Goal: Information Seeking & Learning: Learn about a topic

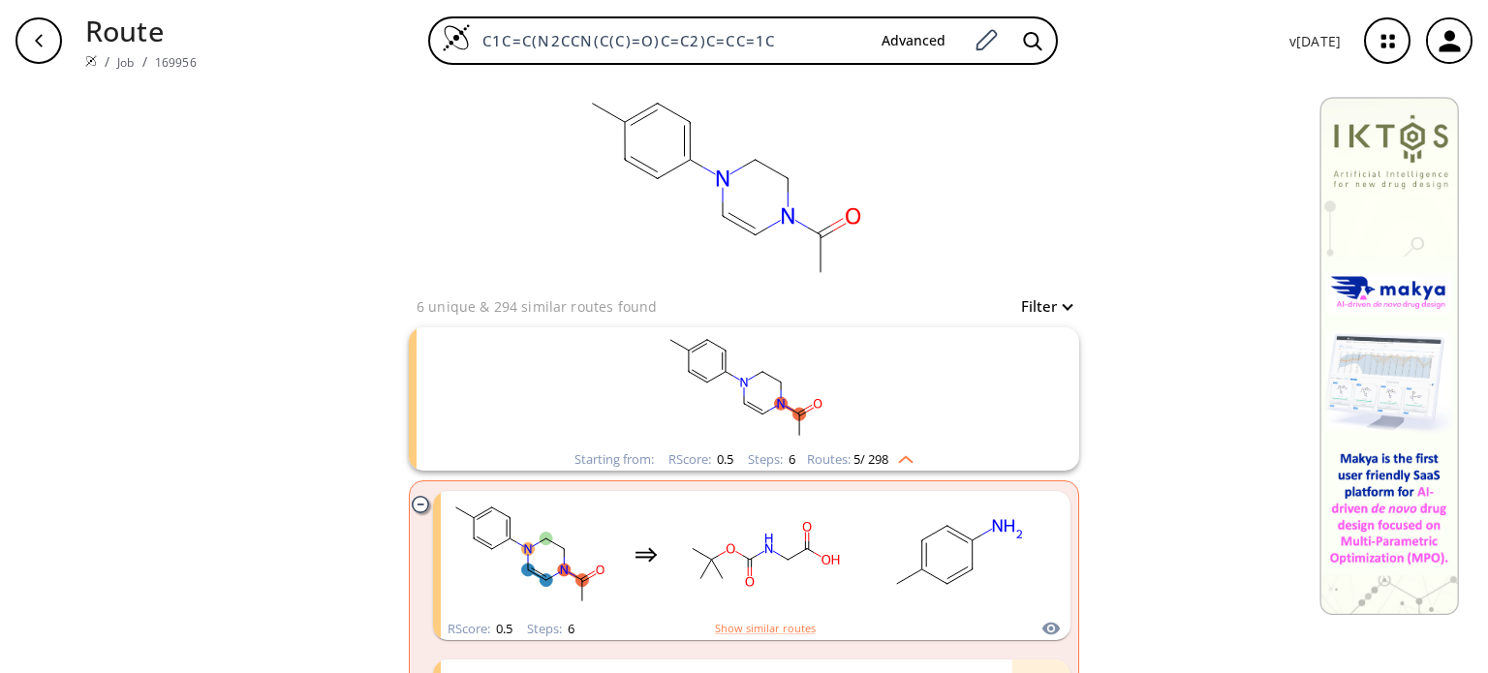
scroll to position [291, 0]
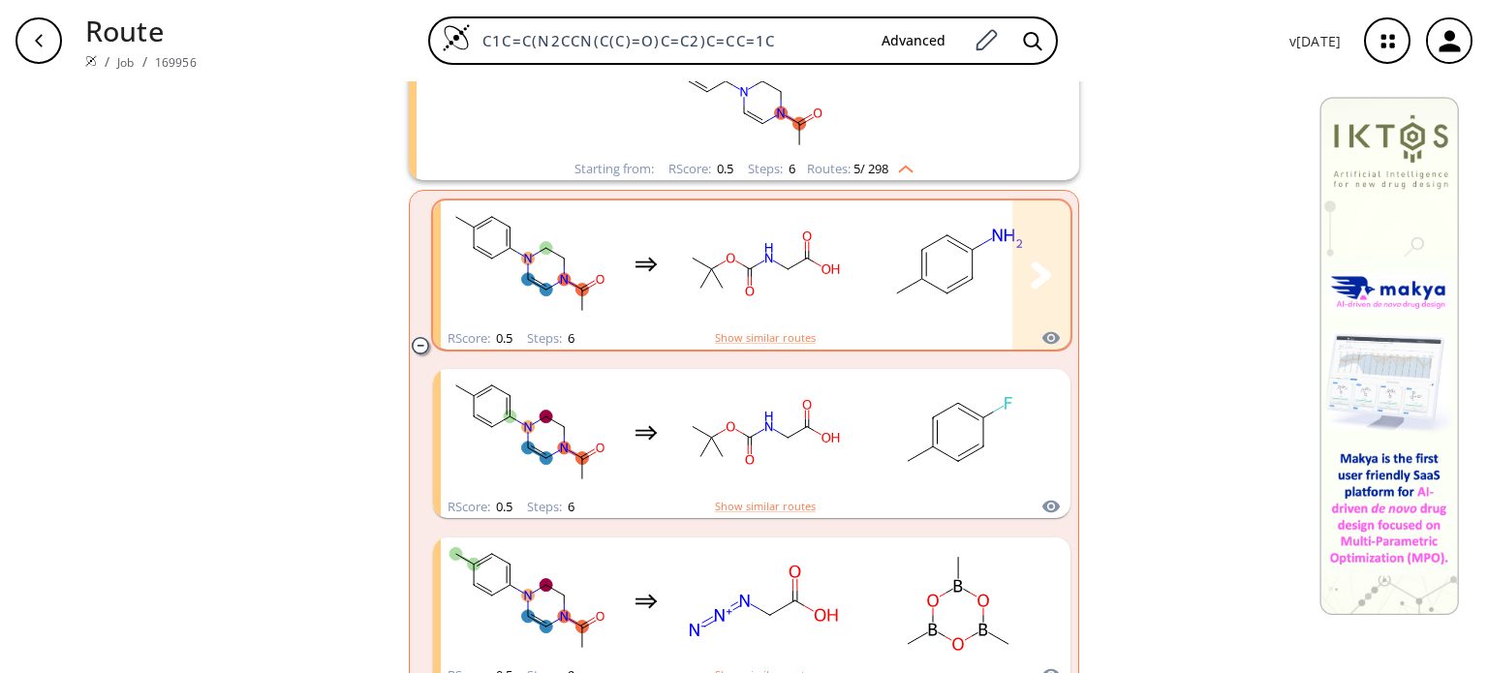
click at [805, 275] on rect "clusters" at bounding box center [764, 263] width 174 height 121
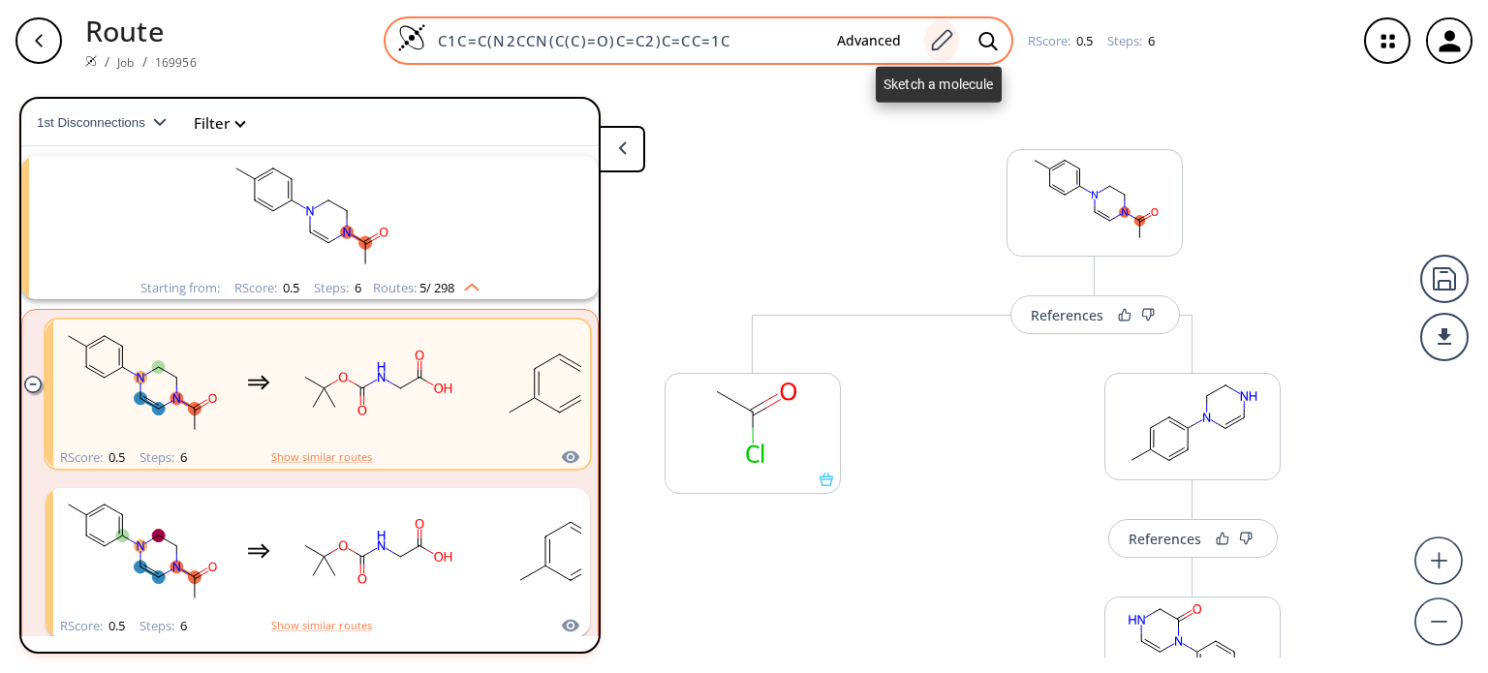
click at [951, 45] on icon at bounding box center [941, 40] width 26 height 25
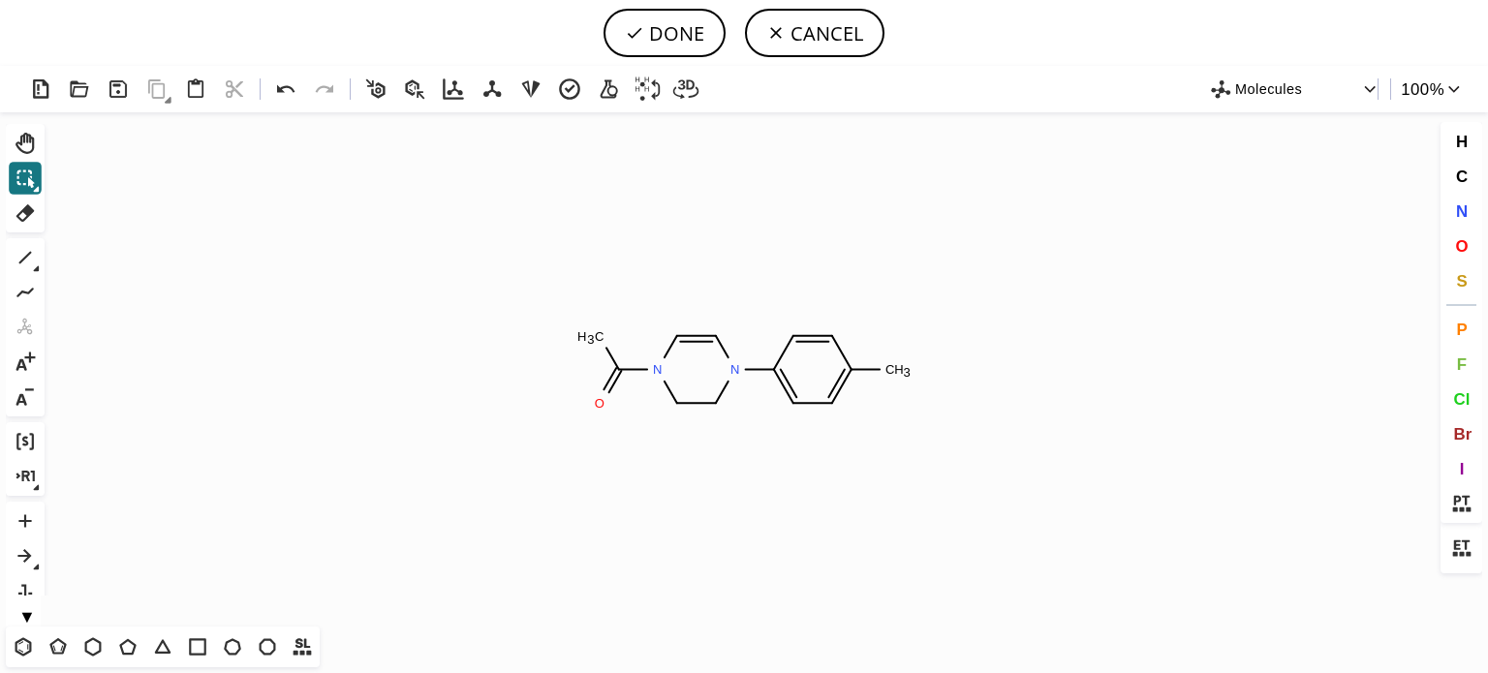
drag, startPoint x: 1461, startPoint y: 241, endPoint x: 1432, endPoint y: 244, distance: 28.2
click at [1461, 239] on span "O" at bounding box center [1461, 245] width 13 height 18
click at [896, 371] on tspan "O" at bounding box center [896, 371] width 10 height 15
click at [662, 24] on button "DONE" at bounding box center [664, 33] width 122 height 48
type input "C1=C(O)C=CC(N2C=CN(C(=O)C)CC2)=C1"
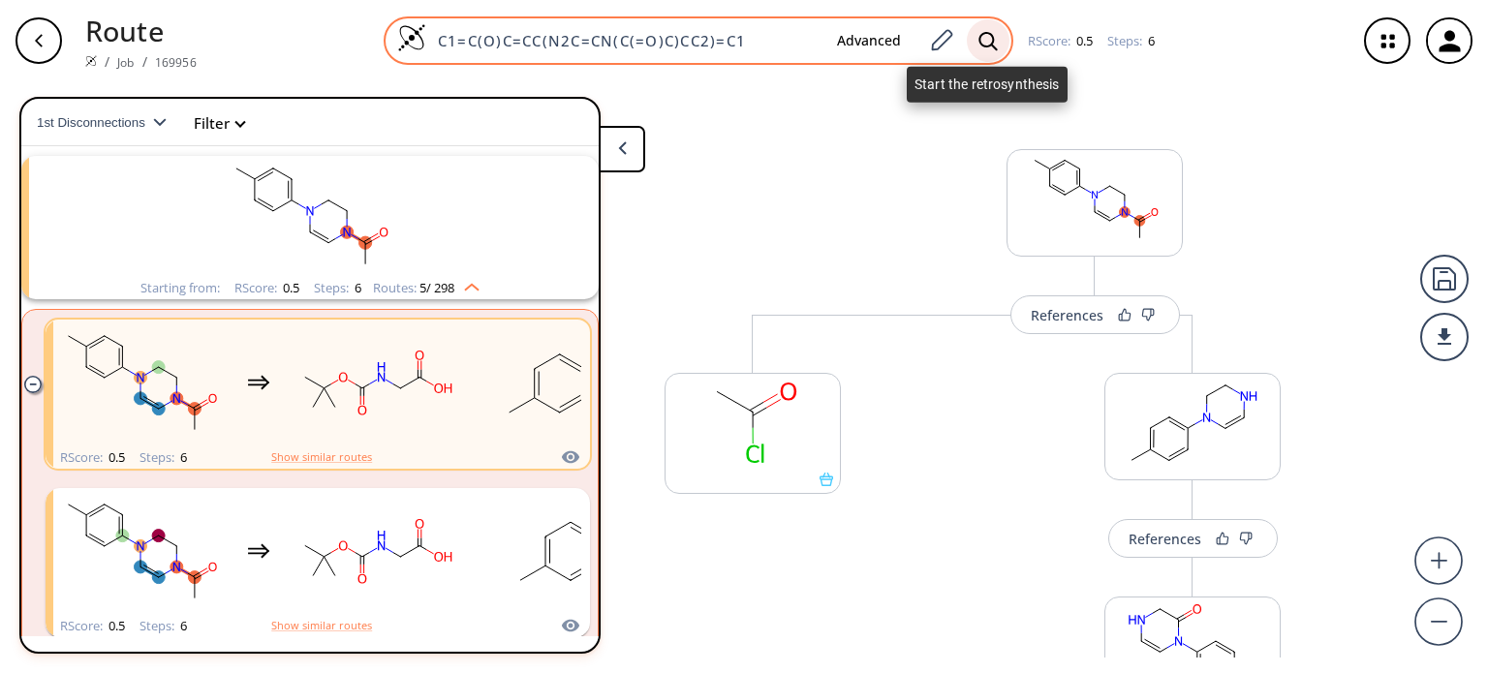
click at [992, 42] on icon at bounding box center [987, 41] width 19 height 20
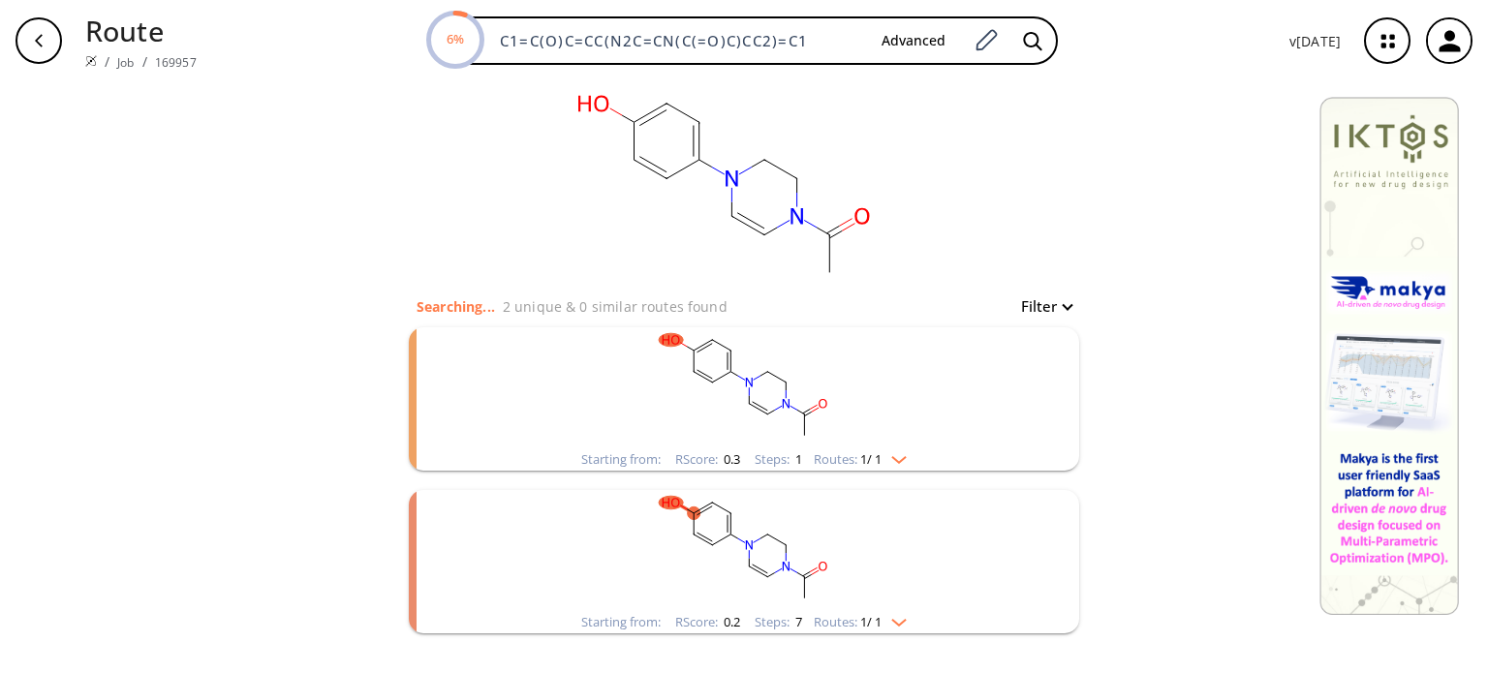
click at [896, 453] on img "clusters" at bounding box center [893, 455] width 25 height 15
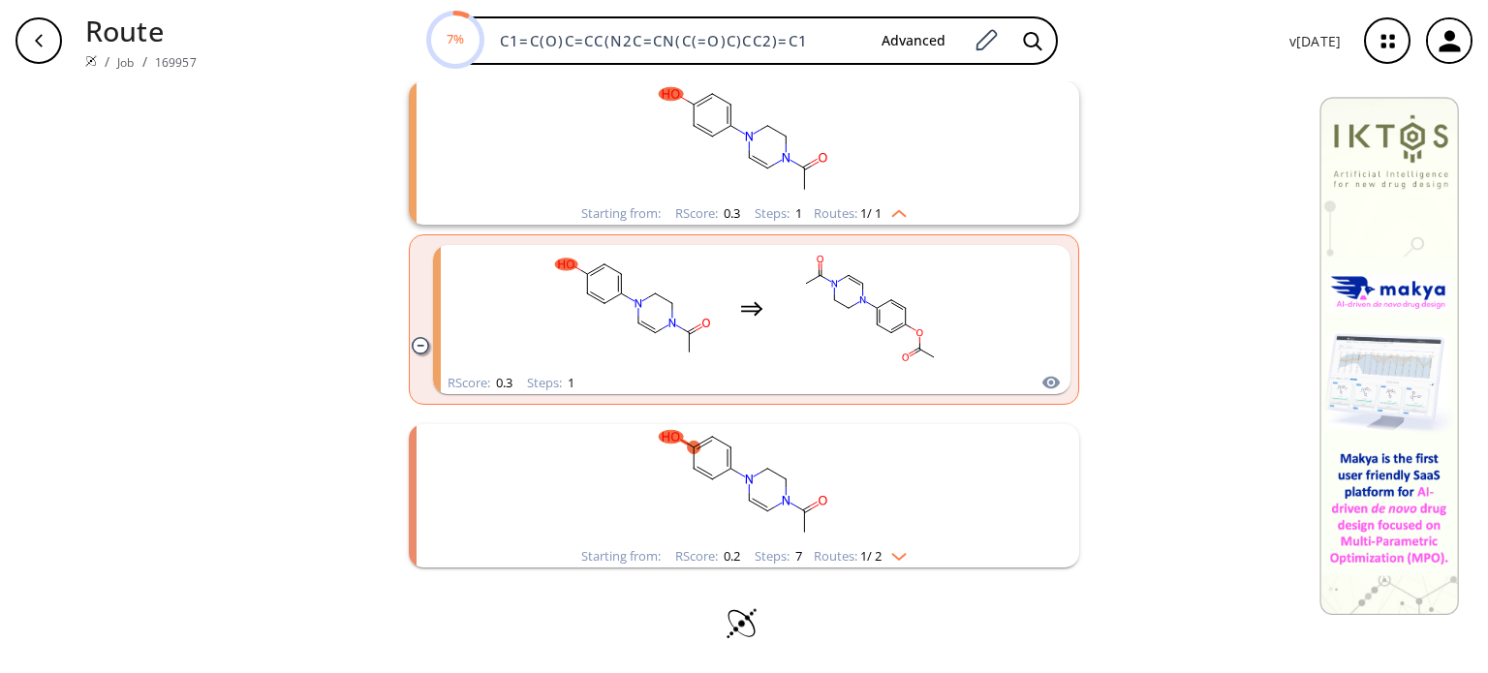
scroll to position [247, 0]
click at [893, 555] on img "clusters" at bounding box center [893, 551] width 25 height 15
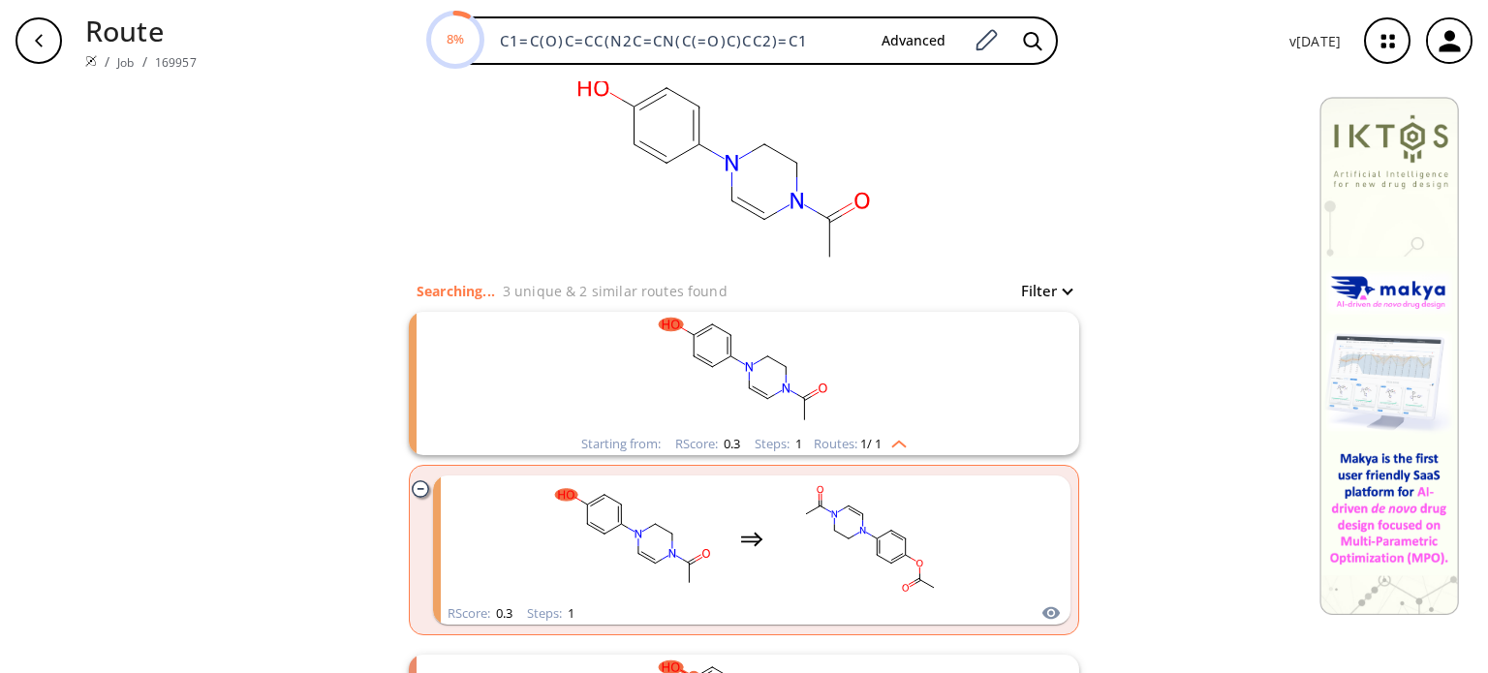
scroll to position [0, 0]
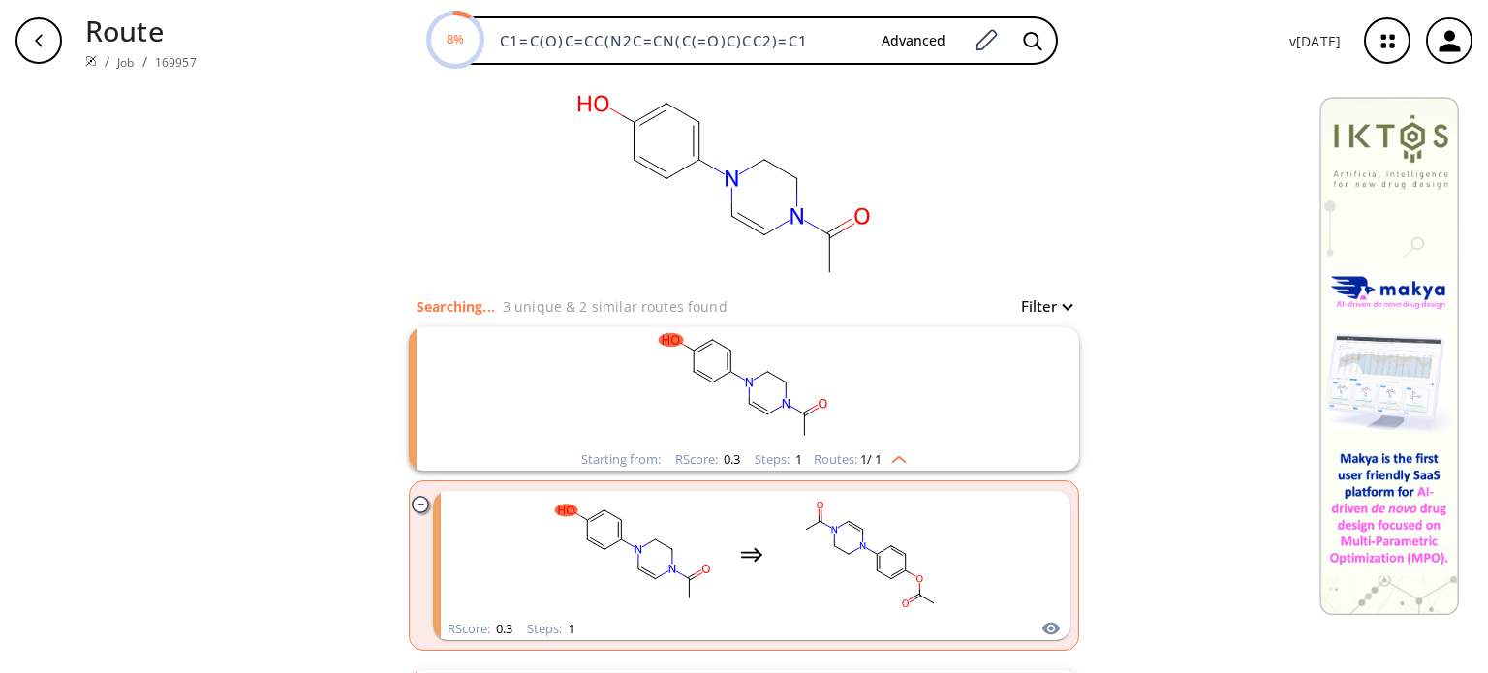
click at [728, 398] on rect "clusters" at bounding box center [744, 387] width 504 height 121
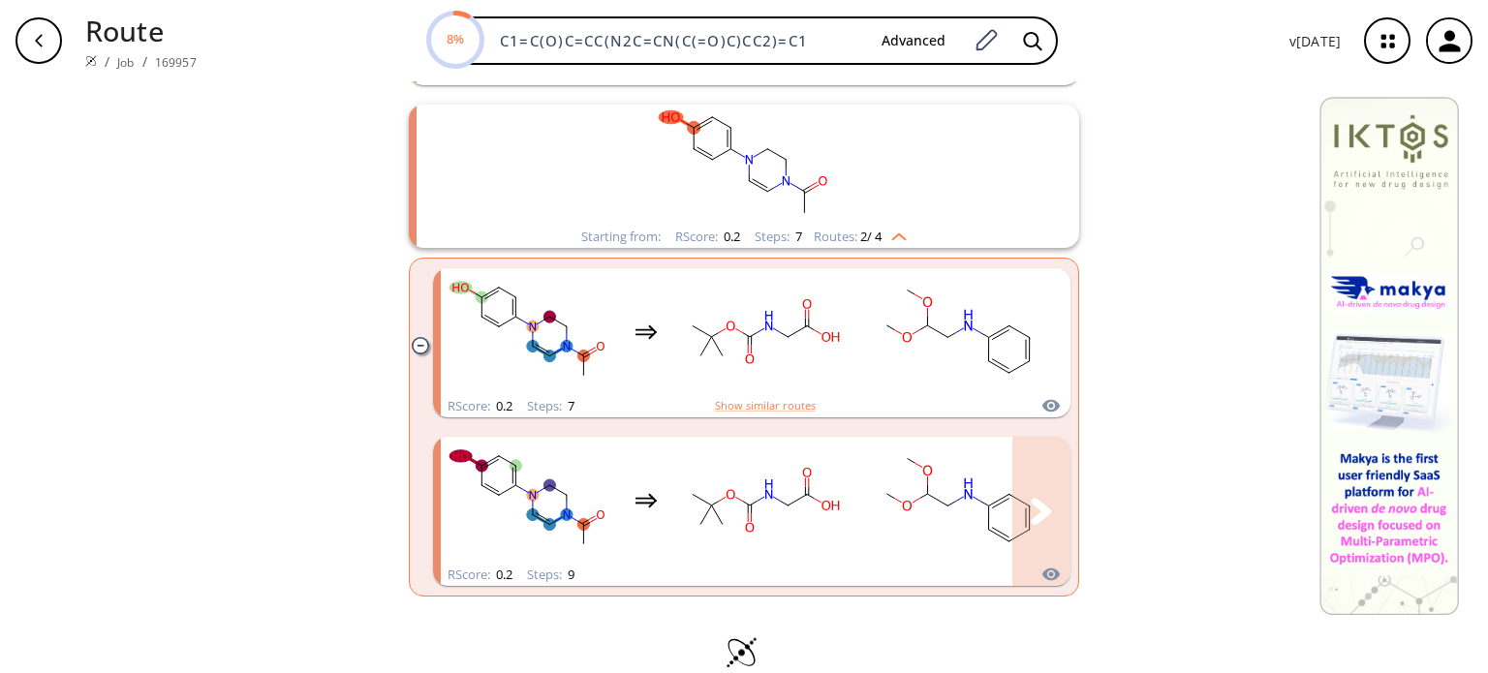
scroll to position [387, 0]
click at [804, 202] on rect "clusters" at bounding box center [744, 163] width 504 height 121
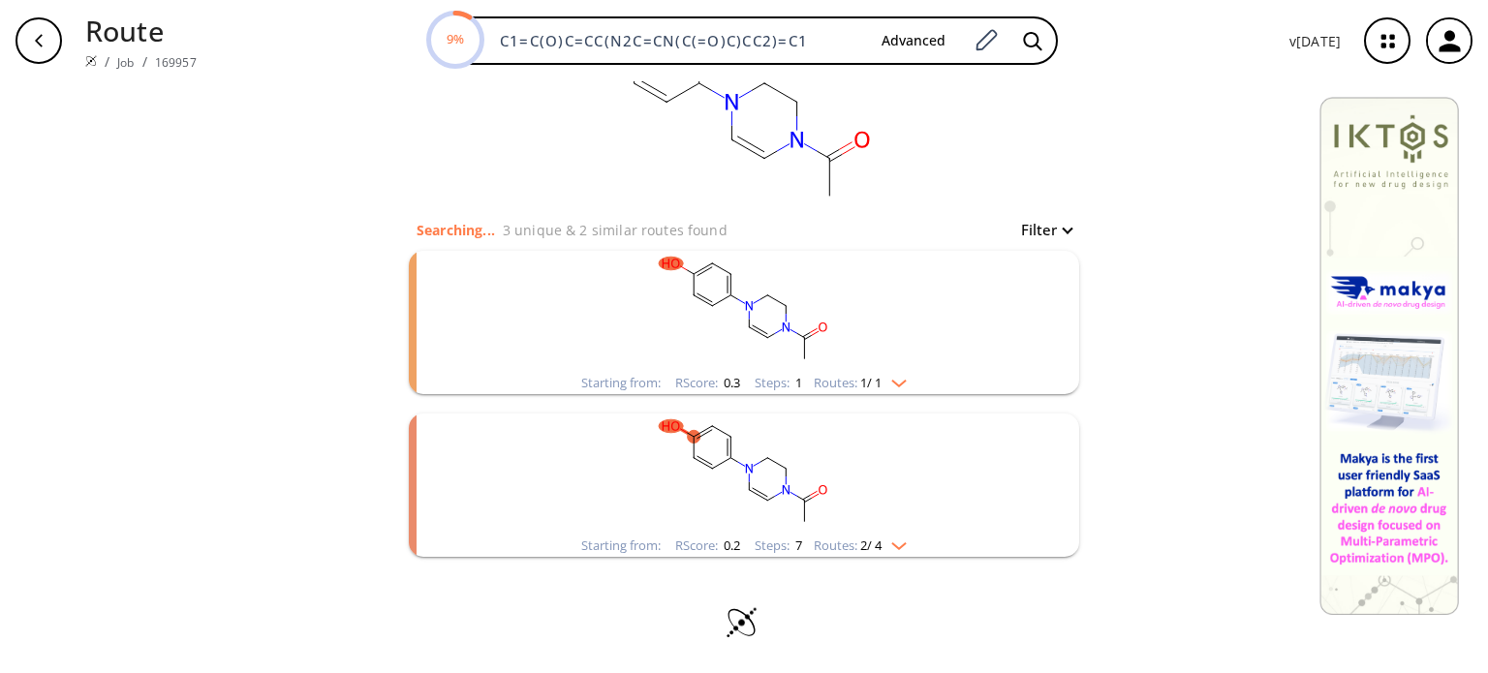
scroll to position [66, 0]
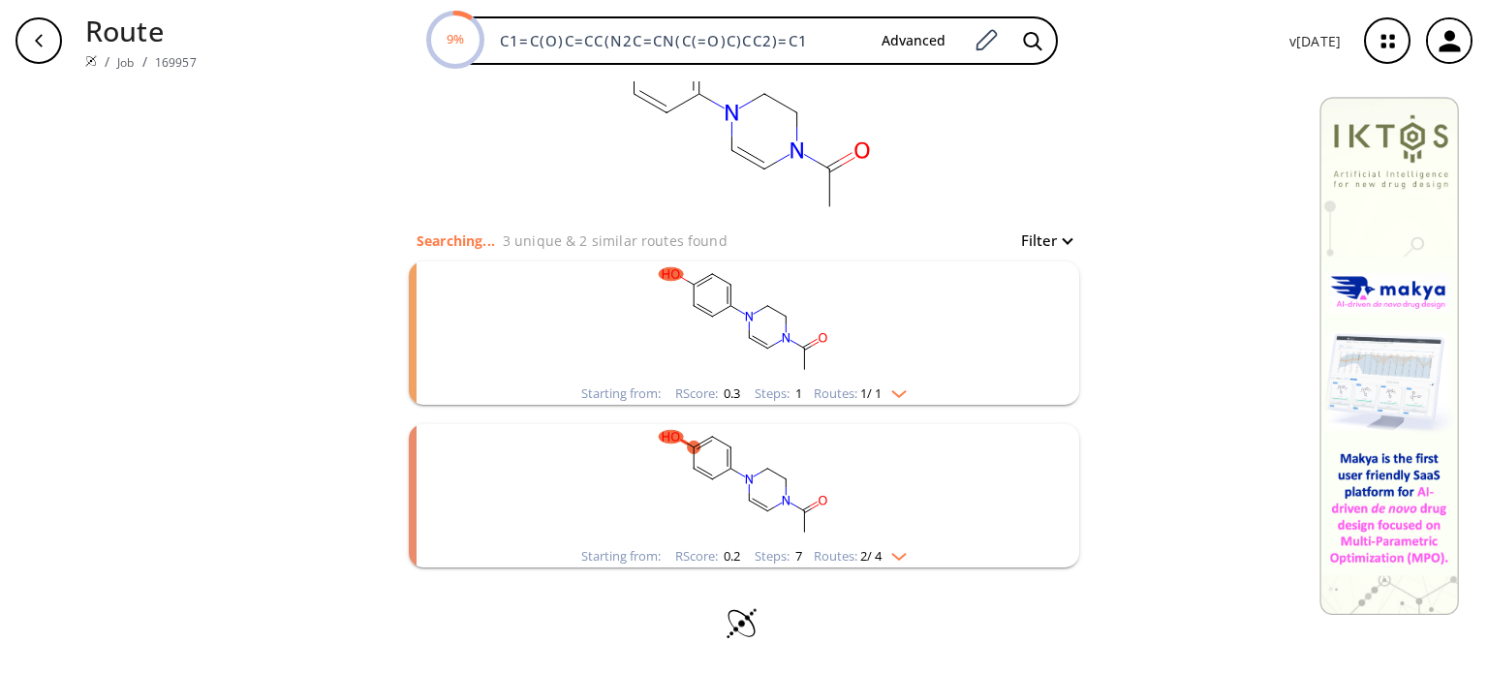
click at [908, 549] on div "Starting from: RScore : 0.2 Steps : 7 Routes: 2 / 4" at bounding box center [744, 556] width 354 height 22
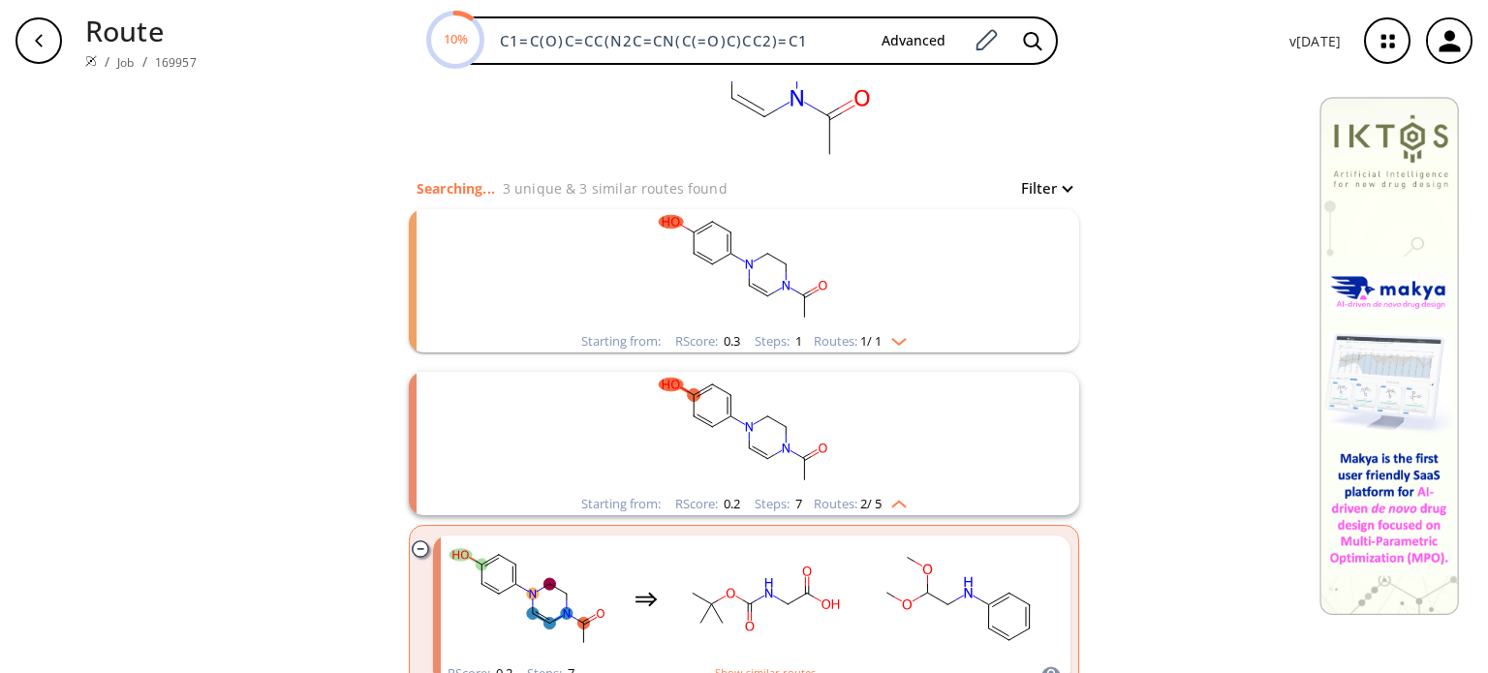
scroll to position [97, 0]
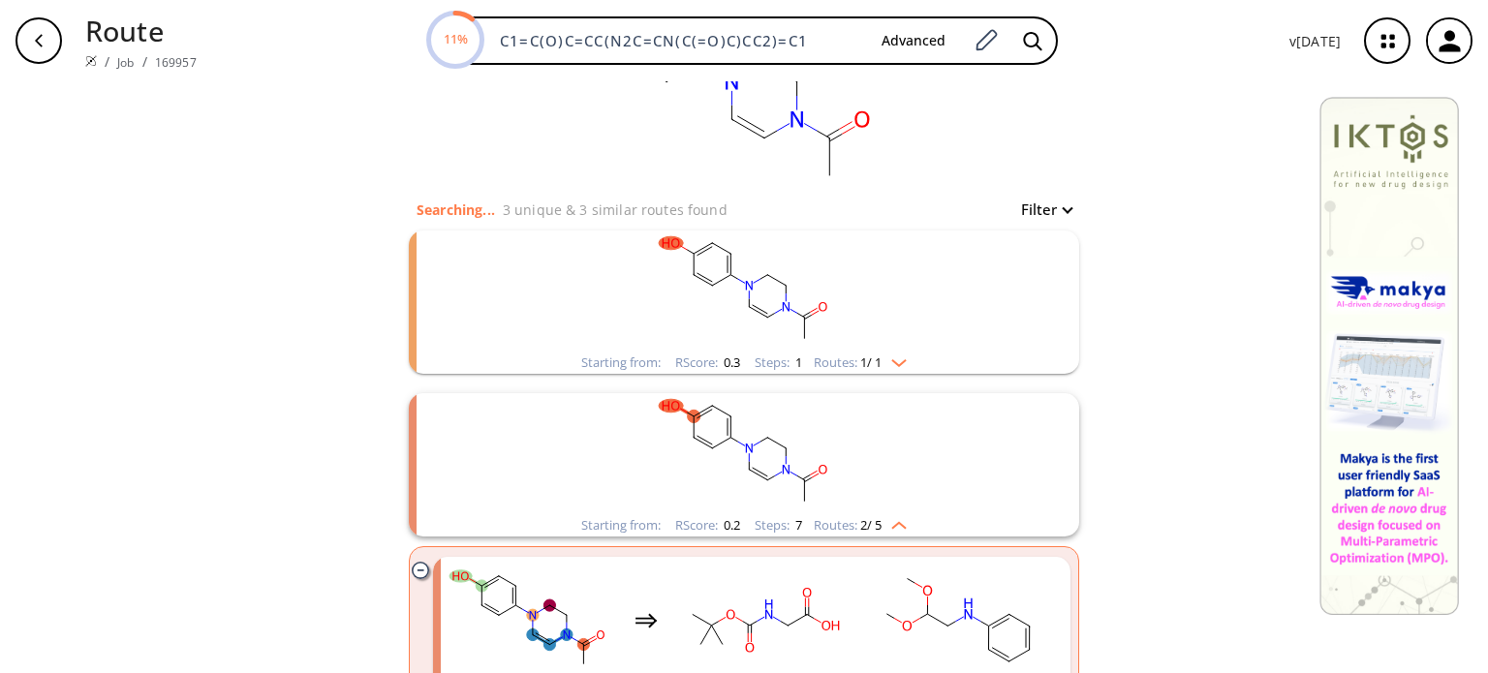
click at [895, 355] on img "clusters" at bounding box center [893, 359] width 25 height 15
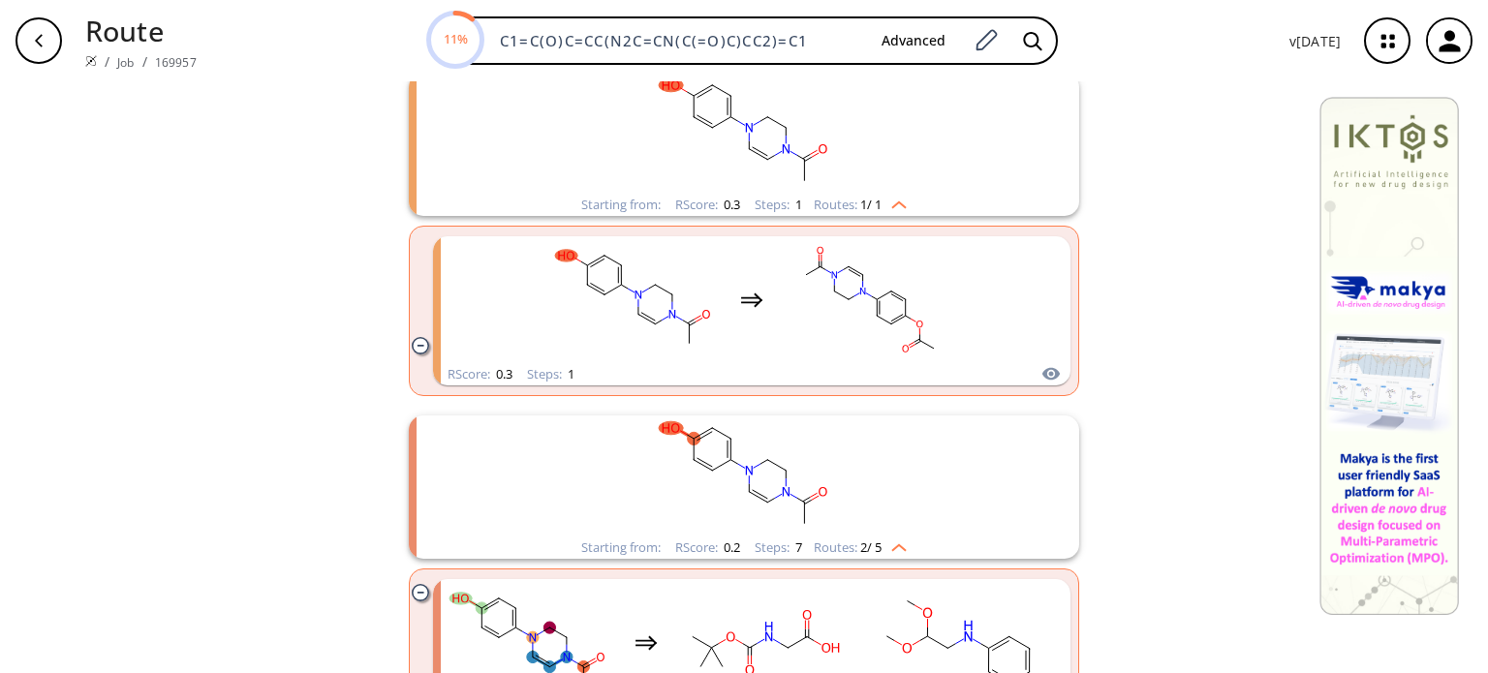
scroll to position [291, 0]
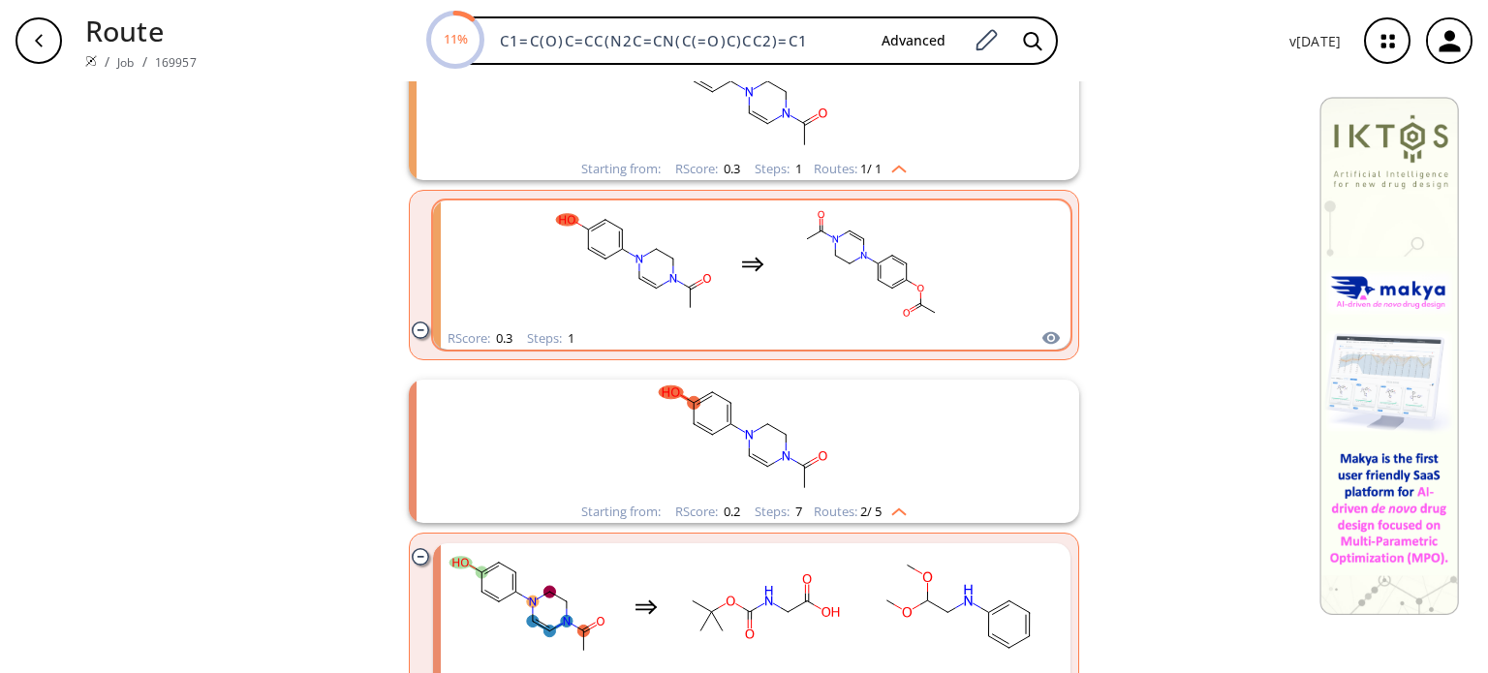
click at [821, 260] on rect "clusters" at bounding box center [871, 263] width 174 height 121
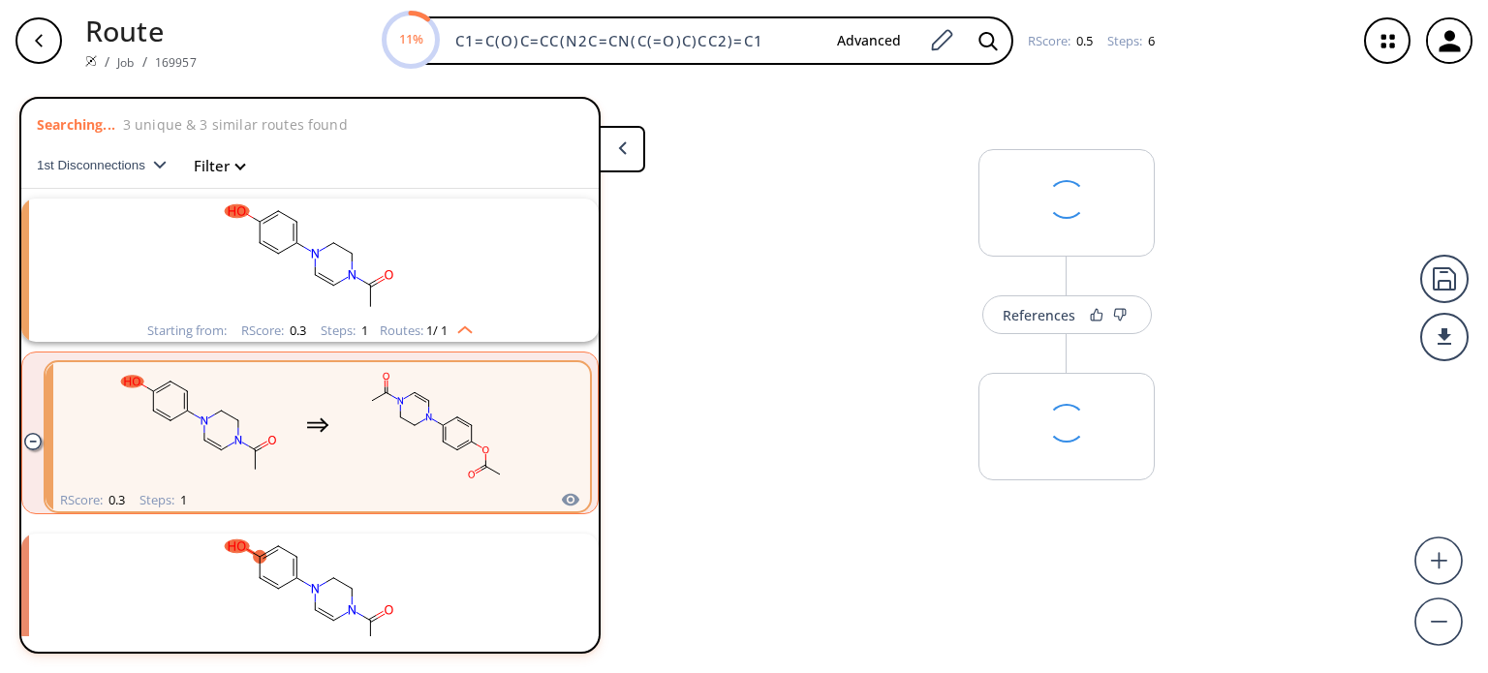
scroll to position [43, 0]
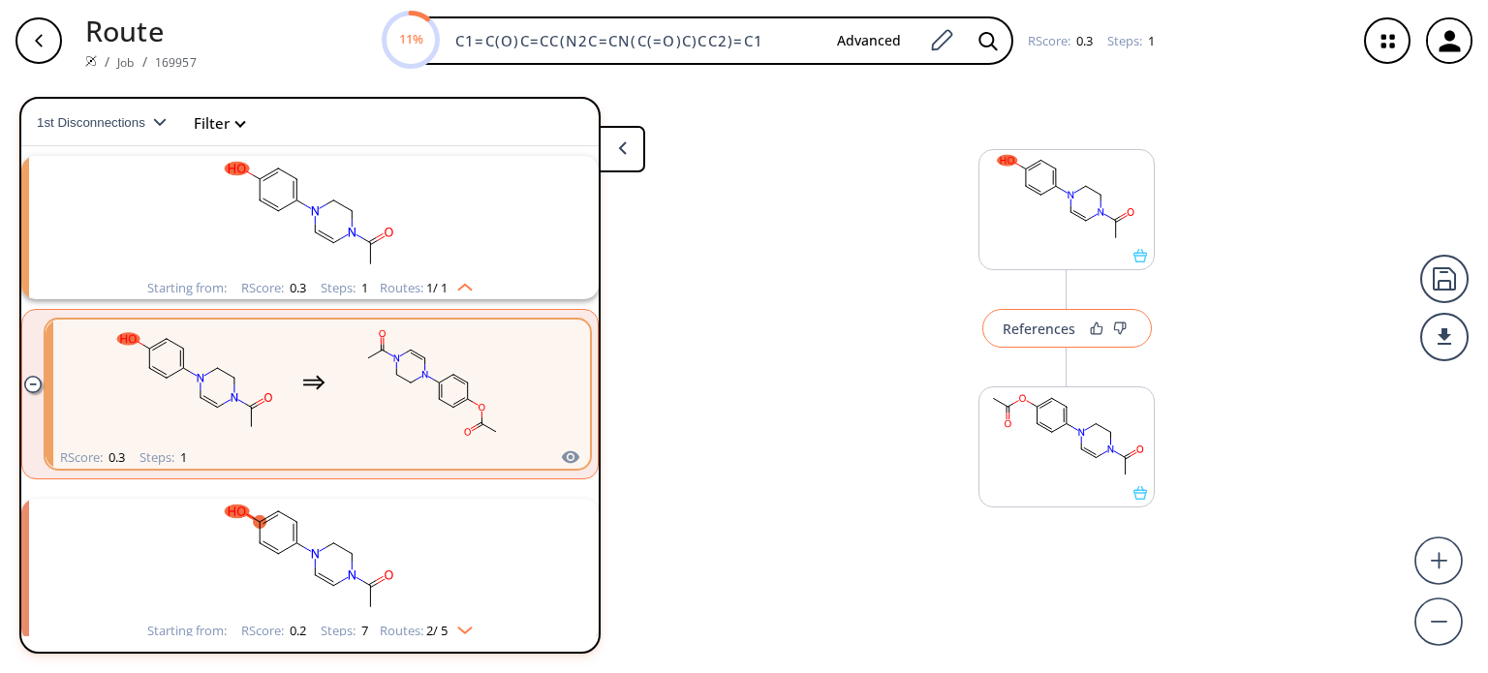
click at [1038, 332] on div "References" at bounding box center [1038, 329] width 73 height 13
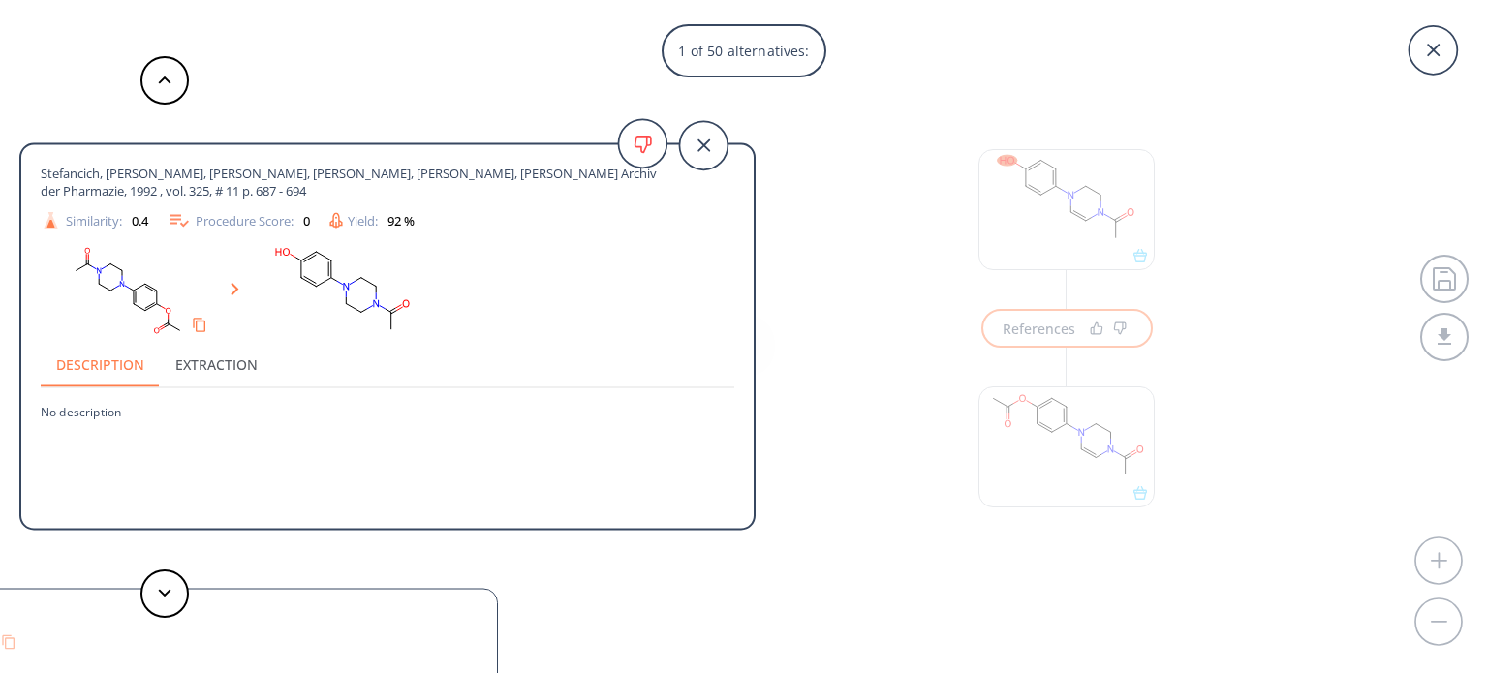
click at [1086, 398] on div "1 of 50 alternatives: [PERSON_NAME], [PERSON_NAME], [PERSON_NAME], [PERSON_NAME…" at bounding box center [744, 336] width 1488 height 673
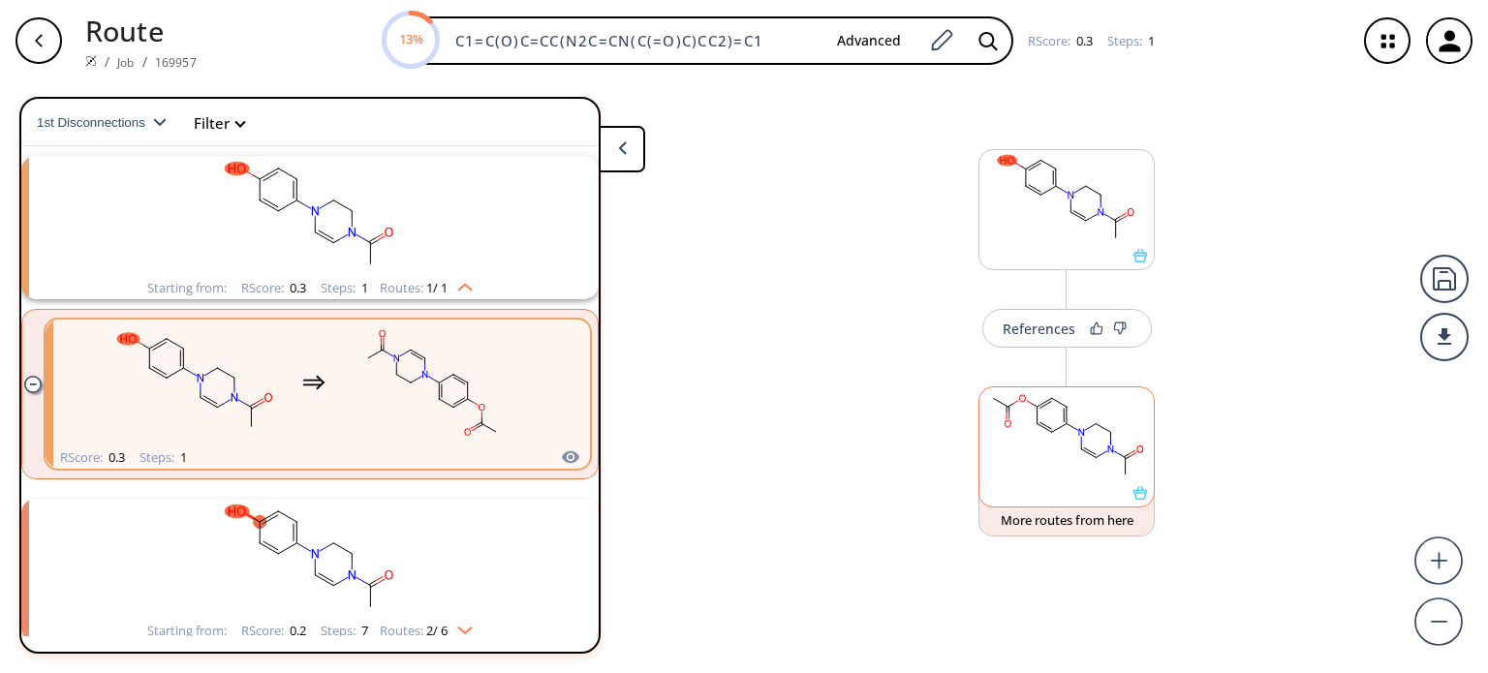
click at [1085, 445] on rect at bounding box center [1066, 436] width 174 height 99
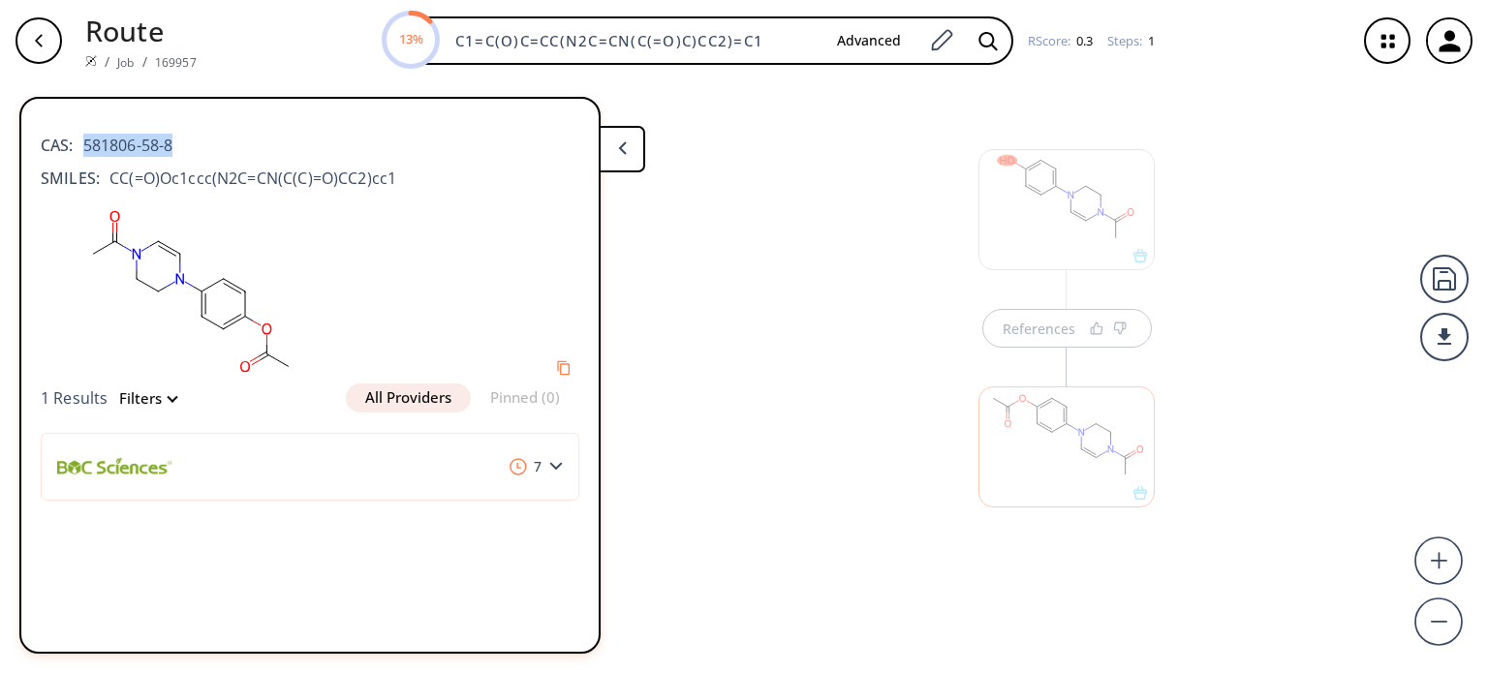
drag, startPoint x: 190, startPoint y: 146, endPoint x: 80, endPoint y: 142, distance: 109.5
click at [80, 142] on div "CAS: 581806-58-8" at bounding box center [310, 135] width 539 height 43
copy span "581806-58-8"
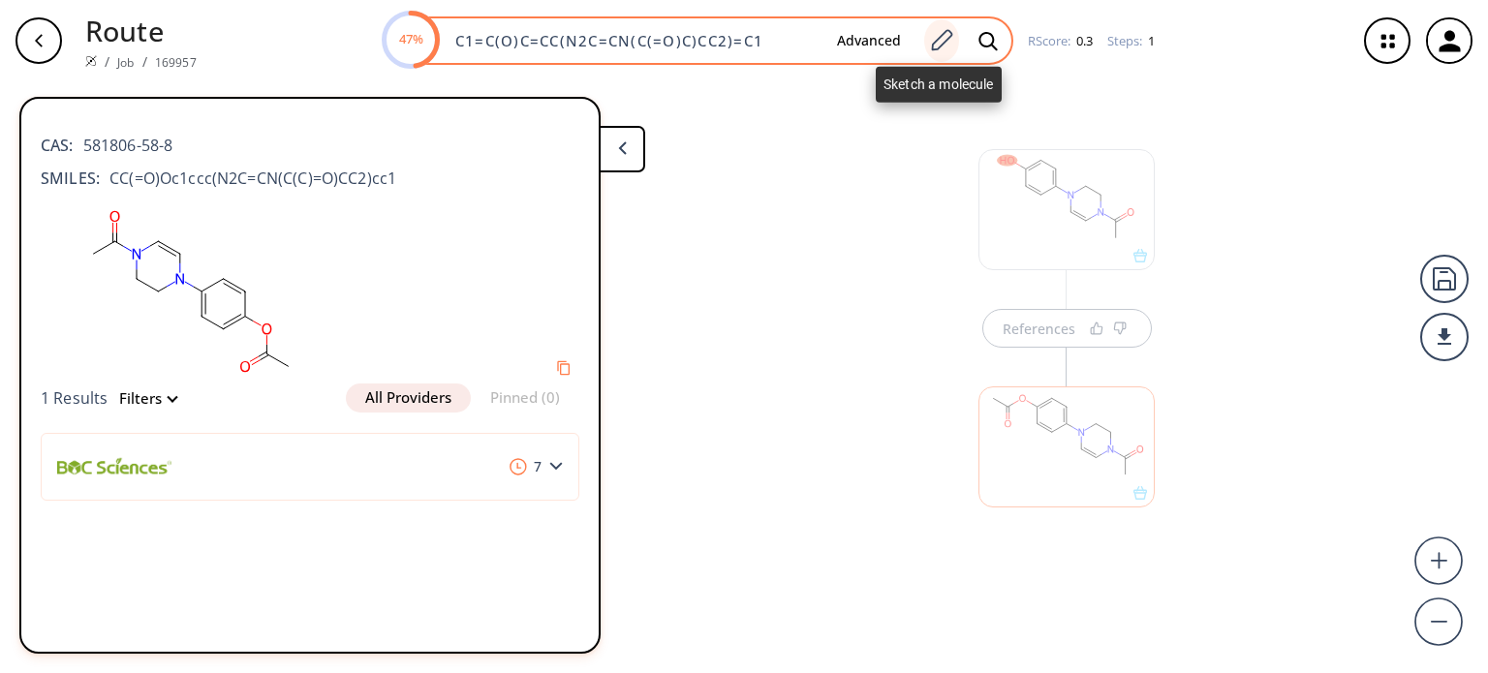
click at [943, 44] on icon at bounding box center [941, 40] width 26 height 25
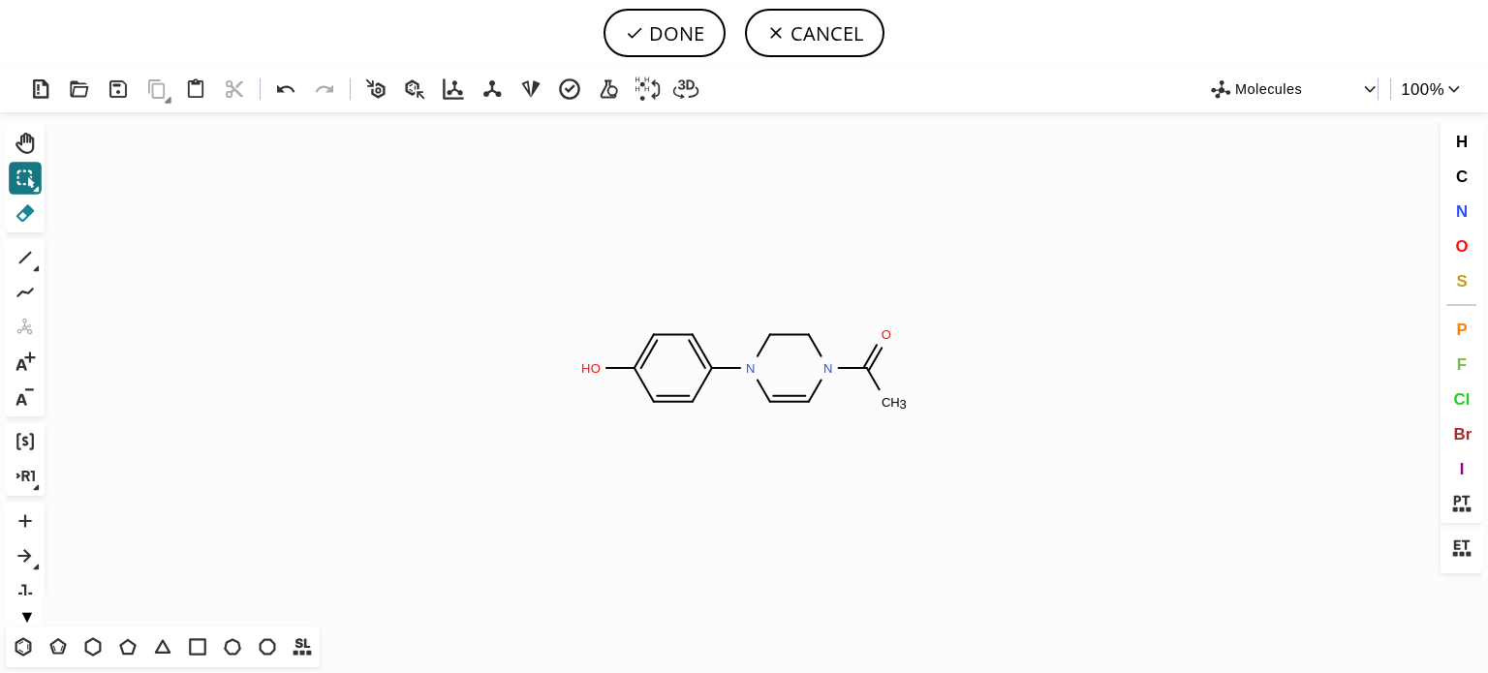
click at [23, 216] on icon at bounding box center [25, 212] width 25 height 25
click at [705, 376] on icon at bounding box center [702, 385] width 19 height 34
click at [669, 340] on icon at bounding box center [668, 334] width 40 height 20
click at [631, 363] on circle at bounding box center [634, 367] width 25 height 25
click at [667, 338] on tspan "4" at bounding box center [670, 337] width 7 height 15
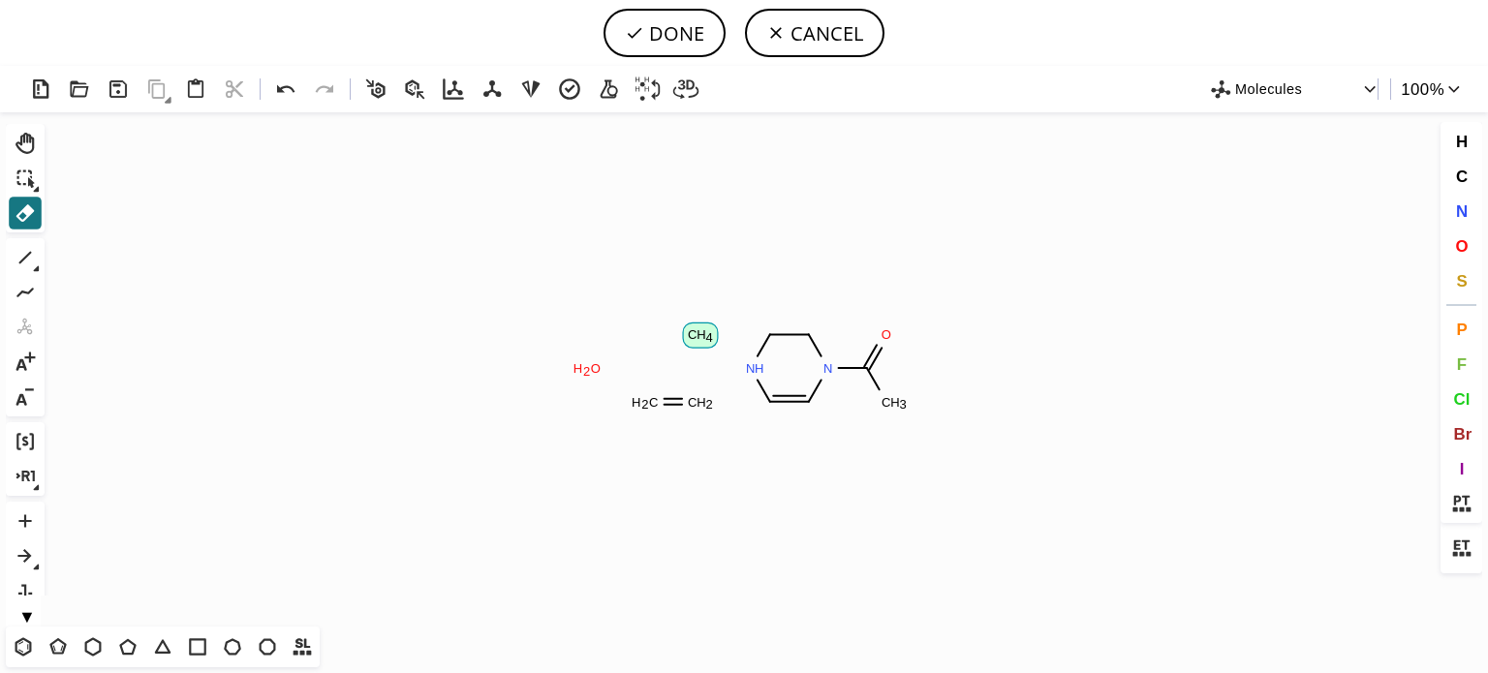
click at [677, 336] on icon "Created with [PERSON_NAME] 2.3.0 N H N O C H 3 C H 4 O H 2 C H 2 C H 2" at bounding box center [743, 369] width 1383 height 514
drag, startPoint x: 669, startPoint y: 410, endPoint x: 570, endPoint y: 377, distance: 105.1
click at [670, 393] on icon at bounding box center [673, 401] width 29 height 20
drag, startPoint x: 577, startPoint y: 367, endPoint x: 607, endPoint y: 379, distance: 32.2
click at [577, 367] on tspan "H" at bounding box center [578, 368] width 10 height 15
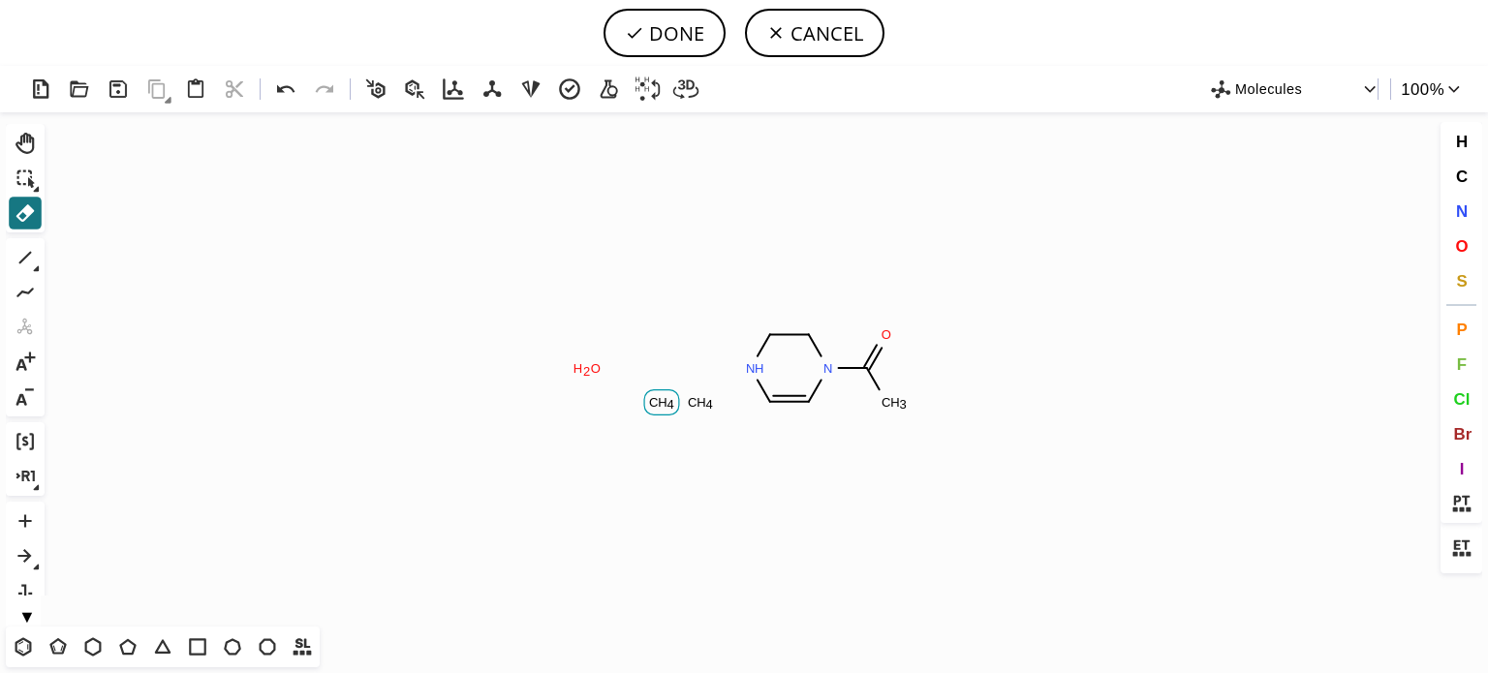
click at [662, 398] on tspan "H" at bounding box center [663, 402] width 10 height 15
click at [588, 370] on tspan "2" at bounding box center [586, 371] width 7 height 15
click at [697, 402] on tspan "H" at bounding box center [701, 402] width 10 height 15
click at [868, 377] on circle at bounding box center [866, 367] width 25 height 25
click at [872, 405] on icon "Created with [PERSON_NAME] 2.3.0 N H N H O H 2 C H 4" at bounding box center [743, 369] width 1383 height 514
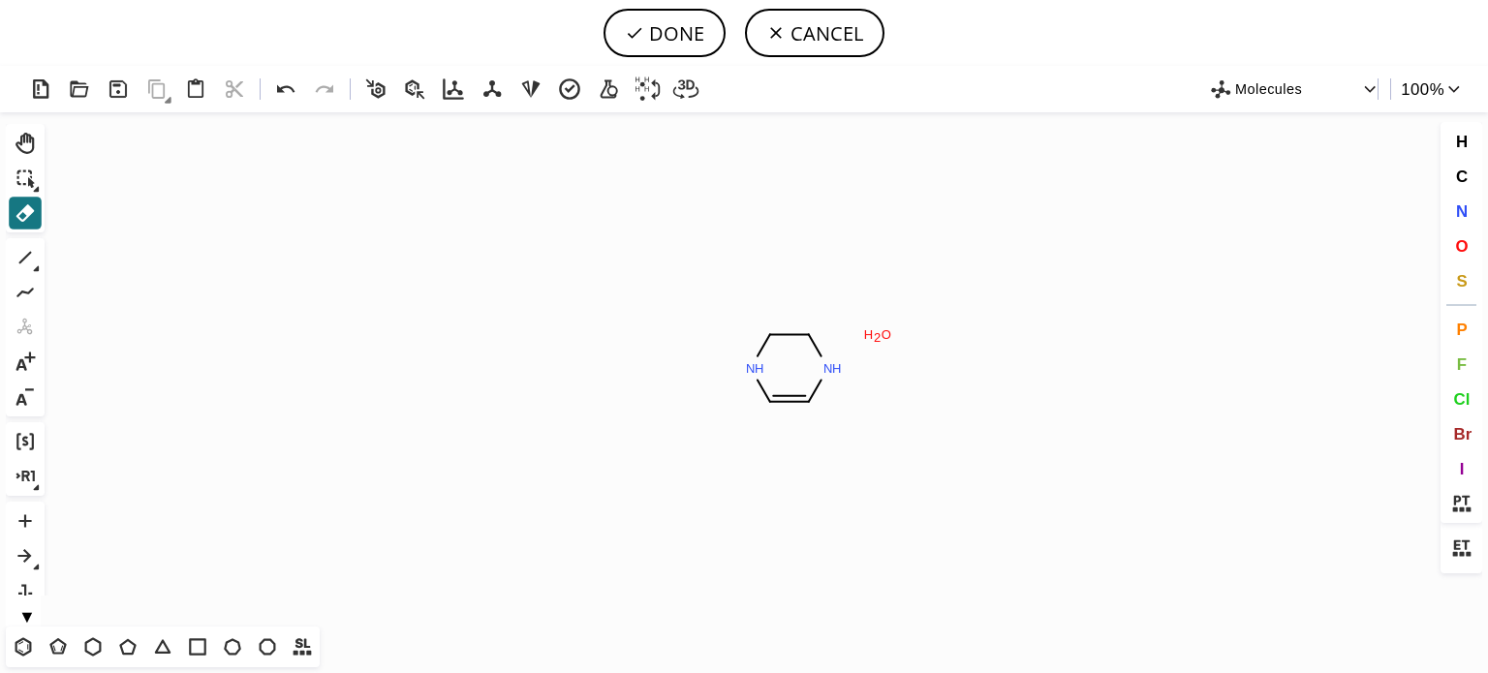
click at [864, 340] on tspan "H" at bounding box center [869, 334] width 10 height 15
click at [879, 336] on tspan "2" at bounding box center [877, 337] width 7 height 15
click at [683, 50] on button "DONE" at bounding box center [664, 33] width 122 height 48
type input "N1CCNC=C1"
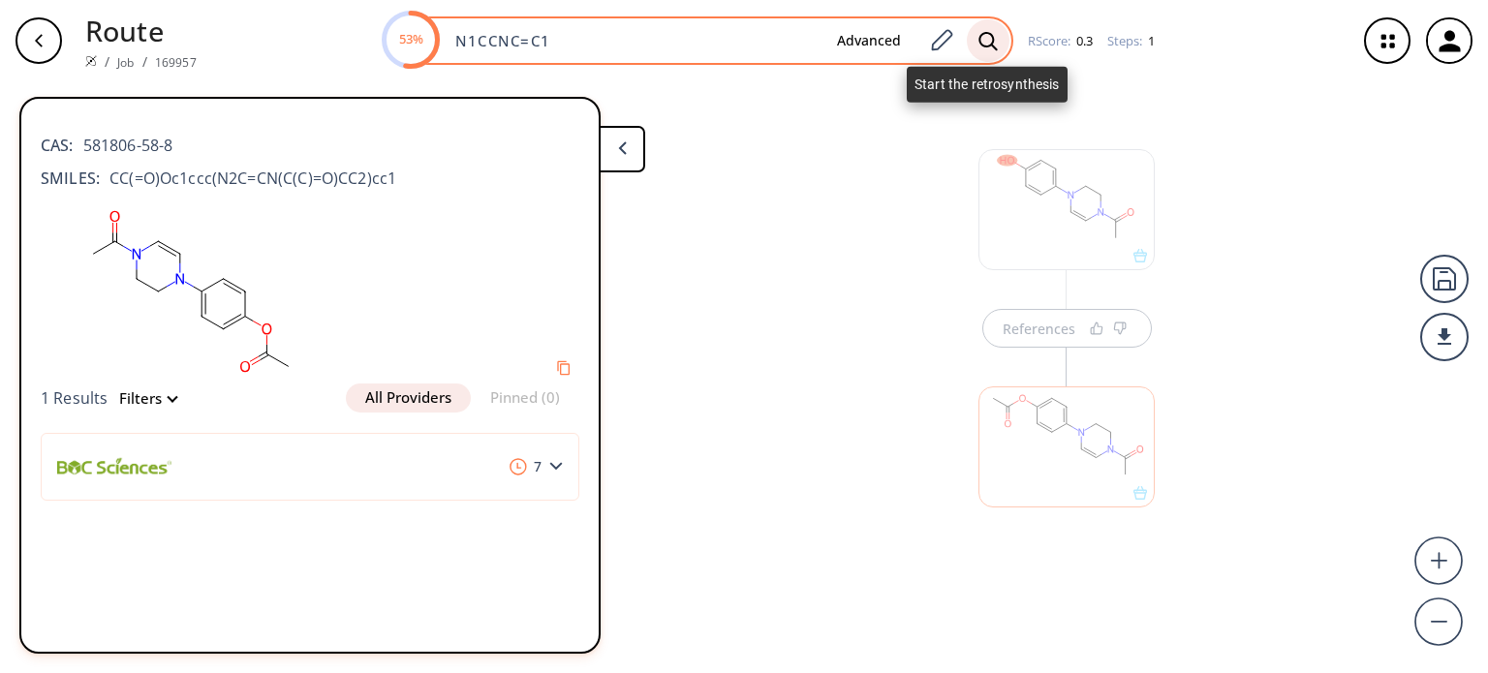
click at [980, 42] on icon at bounding box center [987, 41] width 19 height 20
